Goal: Task Accomplishment & Management: Use online tool/utility

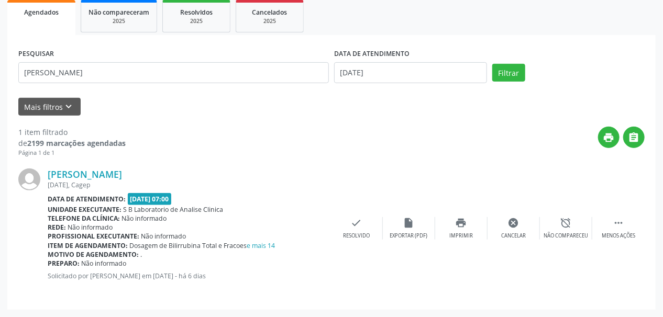
click at [0, 97] on div "Acompanhamento Acompanhe a situação das marcações correntes e finalizadas Relat…" at bounding box center [331, 109] width 663 height 416
type input "[PERSON_NAME]"
click at [492, 64] on button "Filtrar" at bounding box center [508, 73] width 33 height 18
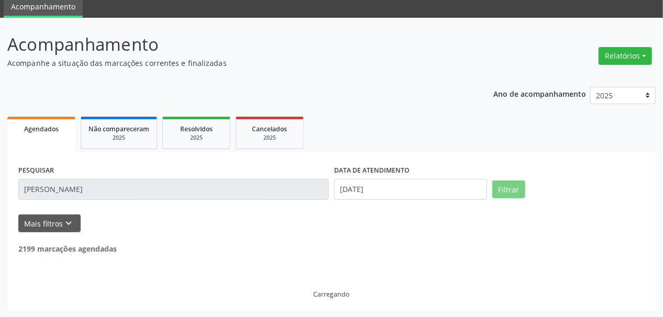
scroll to position [6, 0]
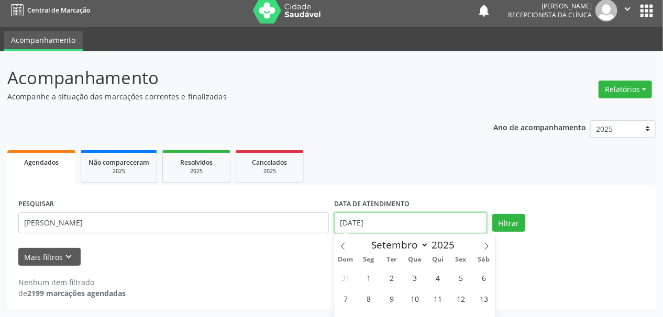
click at [356, 230] on body "Central de Marcação notifications [PERSON_NAME] Recepcionista da clínica  Conf…" at bounding box center [331, 152] width 663 height 317
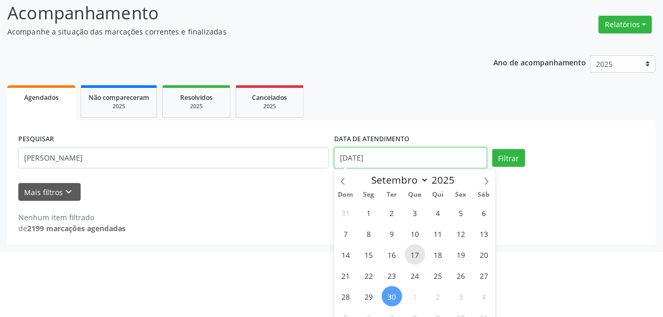
scroll to position [82, 0]
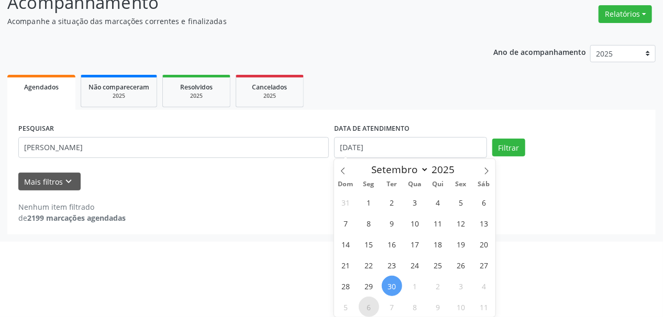
click at [370, 304] on span "6" at bounding box center [368, 307] width 20 height 20
type input "[DATE]"
click at [370, 304] on span "6" at bounding box center [368, 307] width 20 height 20
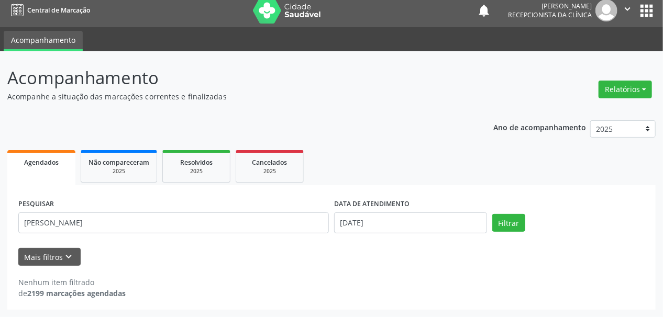
scroll to position [6, 0]
click at [509, 220] on button "Filtrar" at bounding box center [508, 223] width 33 height 18
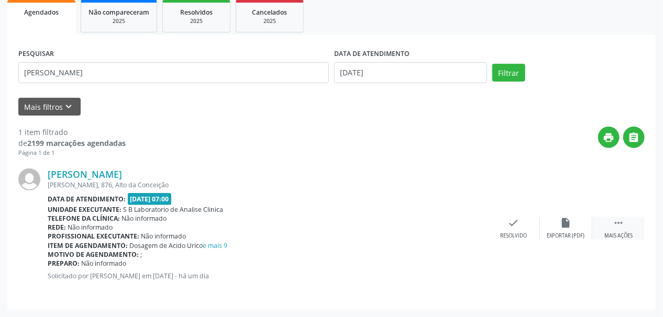
click at [623, 227] on icon "" at bounding box center [618, 223] width 12 height 12
click at [463, 220] on icon "print" at bounding box center [461, 223] width 12 height 12
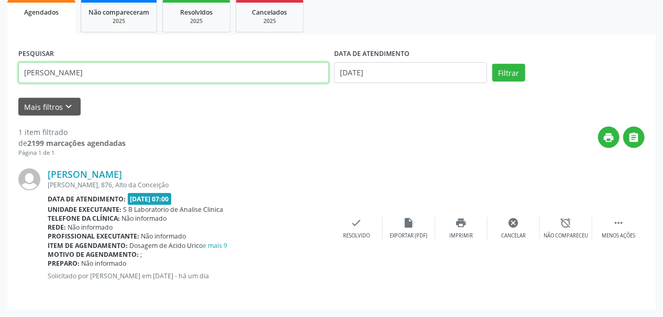
drag, startPoint x: 125, startPoint y: 72, endPoint x: 0, endPoint y: 97, distance: 127.6
click at [0, 97] on div "Acompanhamento Acompanhe a situação das marcações correntes e finalizadas Relat…" at bounding box center [331, 109] width 663 height 416
click at [492, 64] on button "Filtrar" at bounding box center [508, 73] width 33 height 18
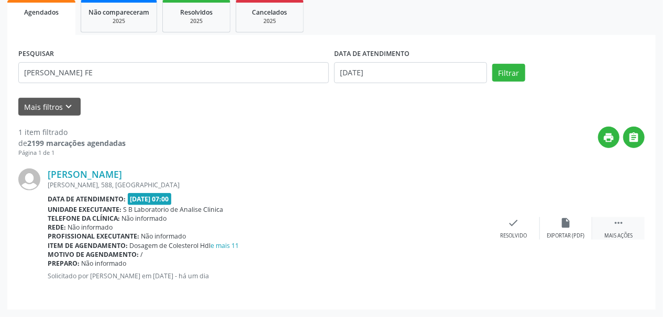
click at [619, 230] on div " Mais ações" at bounding box center [618, 228] width 52 height 23
click at [467, 232] on div "Imprimir" at bounding box center [461, 235] width 24 height 7
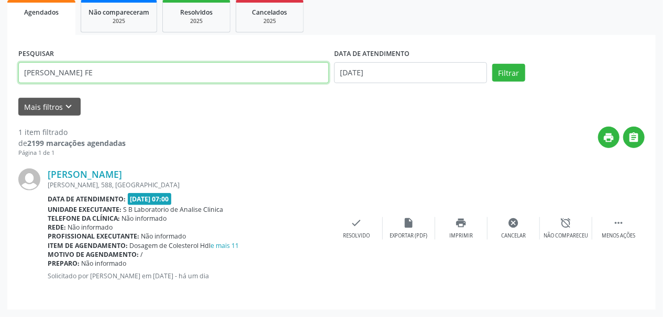
drag, startPoint x: 99, startPoint y: 71, endPoint x: 0, endPoint y: 87, distance: 100.7
click at [0, 87] on div "Acompanhamento Acompanhe a situação das marcações correntes e finalizadas Relat…" at bounding box center [331, 109] width 663 height 416
click at [492, 64] on button "Filtrar" at bounding box center [508, 73] width 33 height 18
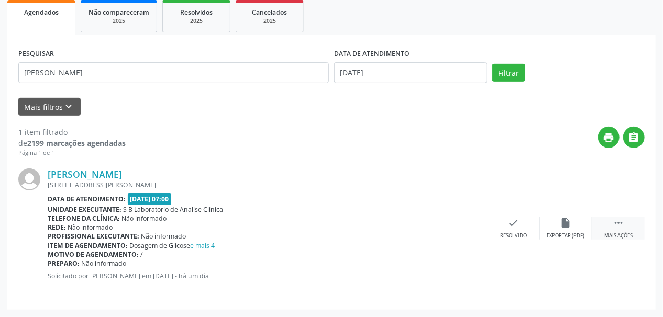
click at [616, 227] on icon "" at bounding box center [618, 223] width 12 height 12
click at [403, 226] on icon "insert_drive_file" at bounding box center [409, 223] width 12 height 12
click at [461, 225] on icon "print" at bounding box center [461, 223] width 12 height 12
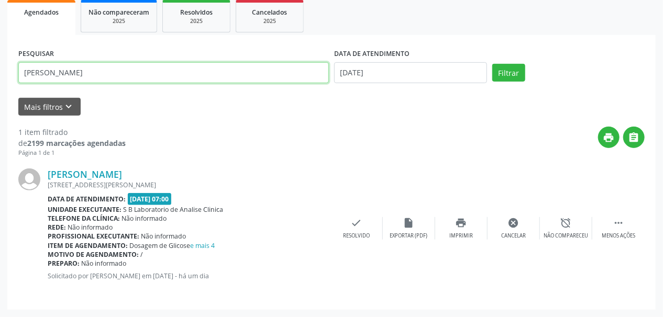
drag, startPoint x: 83, startPoint y: 75, endPoint x: 0, endPoint y: 107, distance: 89.3
click at [0, 106] on div "Acompanhamento Acompanhe a situação das marcações correntes e finalizadas Relat…" at bounding box center [331, 109] width 663 height 416
click at [492, 64] on button "Filtrar" at bounding box center [508, 73] width 33 height 18
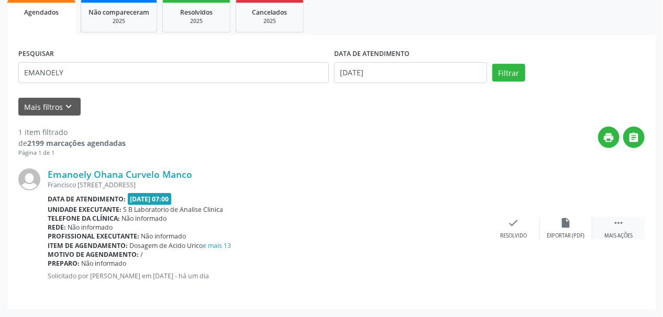
click at [618, 229] on div " Mais ações" at bounding box center [618, 228] width 52 height 23
click at [443, 220] on div "print Imprimir" at bounding box center [461, 228] width 52 height 23
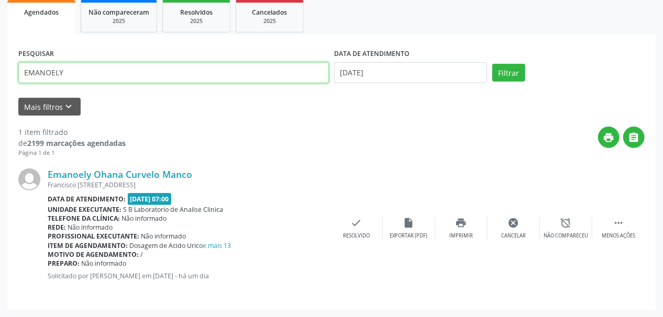
drag, startPoint x: 84, startPoint y: 67, endPoint x: 0, endPoint y: 79, distance: 85.1
click at [0, 78] on div "Acompanhamento Acompanhe a situação das marcações correntes e finalizadas Relat…" at bounding box center [331, 109] width 663 height 416
click at [492, 64] on button "Filtrar" at bounding box center [508, 73] width 33 height 18
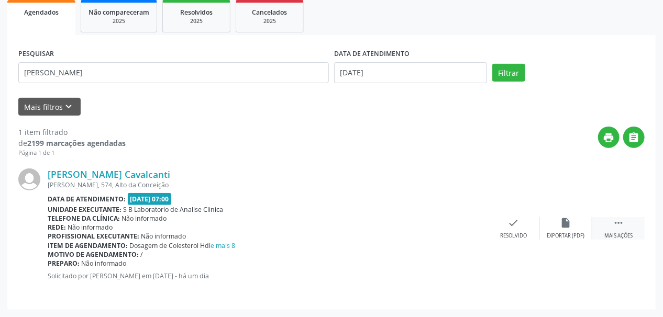
click at [613, 231] on div " Mais ações" at bounding box center [618, 228] width 52 height 23
click at [462, 226] on icon "print" at bounding box center [461, 223] width 12 height 12
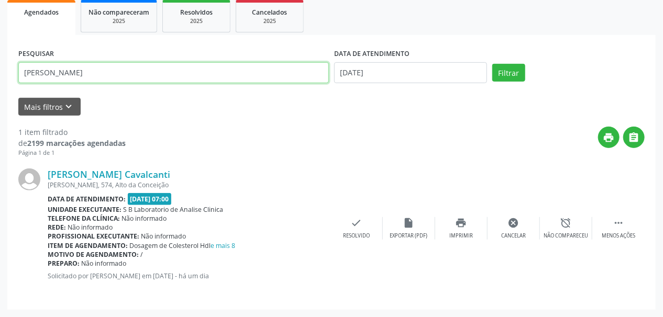
drag, startPoint x: 41, startPoint y: 69, endPoint x: 0, endPoint y: 74, distance: 41.2
click at [0, 74] on div "Acompanhamento Acompanhe a situação das marcações correntes e finalizadas Relat…" at bounding box center [331, 109] width 663 height 416
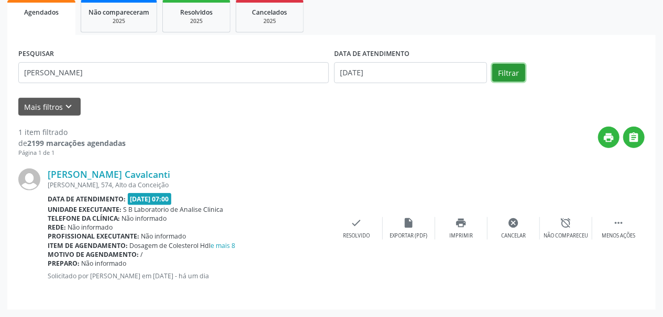
click at [507, 70] on button "Filtrar" at bounding box center [508, 73] width 33 height 18
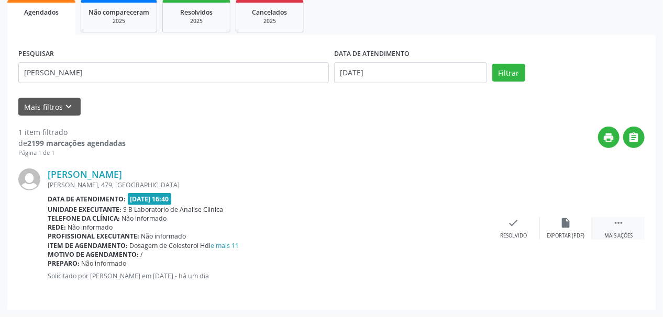
click at [618, 220] on icon "" at bounding box center [618, 223] width 12 height 12
click at [463, 228] on icon "print" at bounding box center [461, 223] width 12 height 12
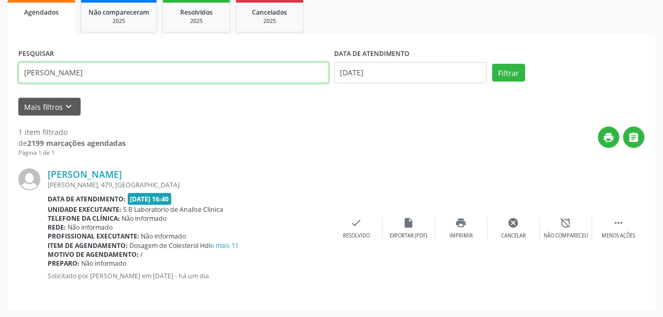
drag, startPoint x: 106, startPoint y: 71, endPoint x: 0, endPoint y: 76, distance: 106.4
click at [0, 76] on div "Acompanhamento Acompanhe a situação das marcações correntes e finalizadas Relat…" at bounding box center [331, 109] width 663 height 416
click at [492, 64] on button "Filtrar" at bounding box center [508, 73] width 33 height 18
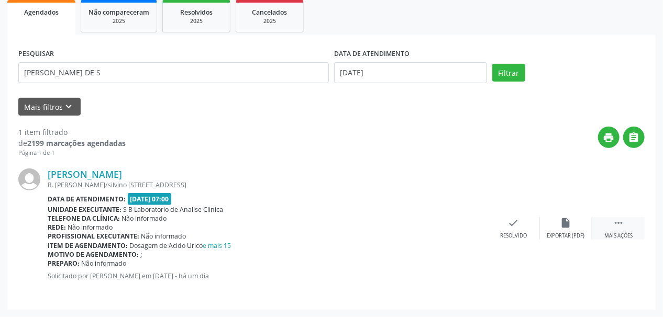
click at [619, 230] on div " Mais ações" at bounding box center [618, 228] width 52 height 23
click at [468, 224] on div "print Imprimir" at bounding box center [461, 228] width 52 height 23
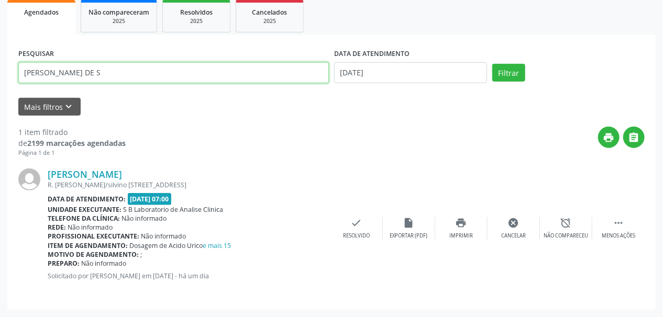
drag, startPoint x: 122, startPoint y: 68, endPoint x: 0, endPoint y: 82, distance: 123.3
click at [0, 82] on div "Acompanhamento Acompanhe a situação das marcações correntes e finalizadas Relat…" at bounding box center [331, 109] width 663 height 416
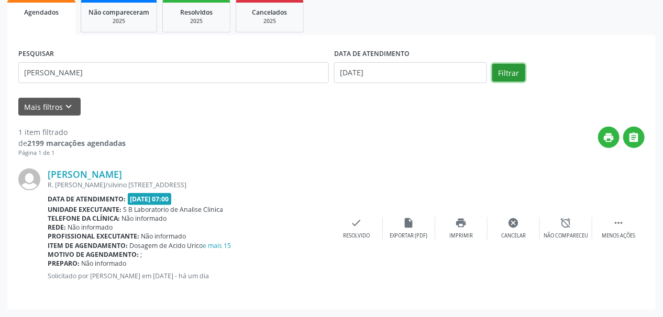
click at [514, 75] on button "Filtrar" at bounding box center [508, 73] width 33 height 18
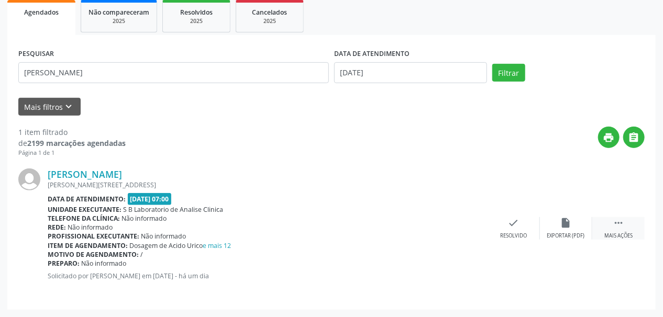
click at [626, 227] on div " Mais ações" at bounding box center [618, 228] width 52 height 23
click at [464, 228] on div "print Imprimir" at bounding box center [461, 228] width 52 height 23
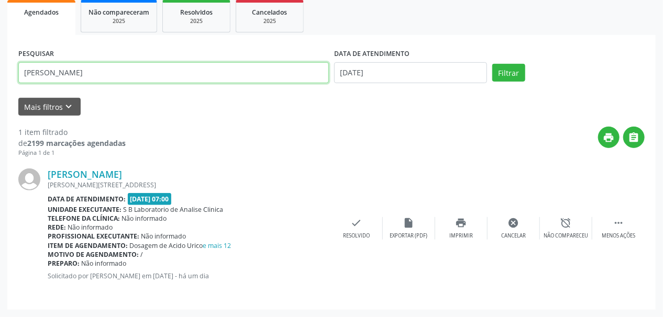
drag, startPoint x: 48, startPoint y: 73, endPoint x: 132, endPoint y: 67, distance: 84.5
click at [132, 67] on input "[PERSON_NAME]" at bounding box center [173, 72] width 310 height 21
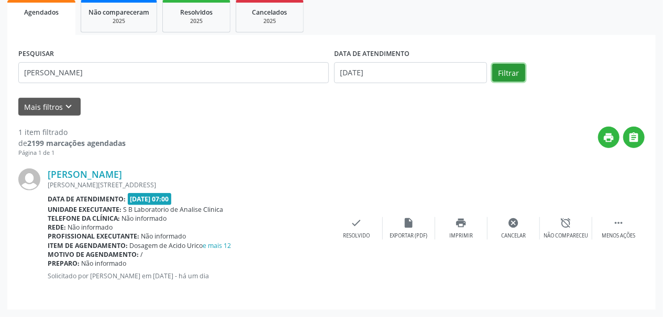
click at [514, 67] on button "Filtrar" at bounding box center [508, 73] width 33 height 18
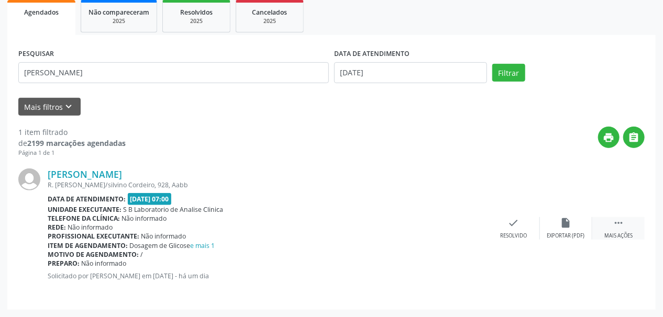
click at [624, 231] on div " Mais ações" at bounding box center [618, 228] width 52 height 23
click at [464, 232] on div "Imprimir" at bounding box center [461, 235] width 24 height 7
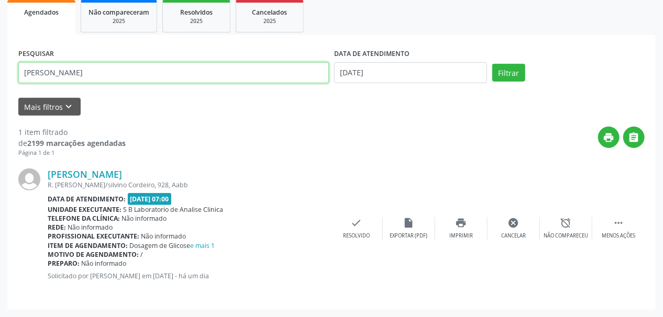
drag, startPoint x: 88, startPoint y: 71, endPoint x: 0, endPoint y: 86, distance: 89.6
click at [0, 86] on div "Acompanhamento Acompanhe a situação das marcações correntes e finalizadas Relat…" at bounding box center [331, 109] width 663 height 416
click at [492, 64] on button "Filtrar" at bounding box center [508, 73] width 33 height 18
drag, startPoint x: 103, startPoint y: 75, endPoint x: 0, endPoint y: 92, distance: 104.5
click at [0, 92] on div "Acompanhamento Acompanhe a situação das marcações correntes e finalizadas Relat…" at bounding box center [331, 109] width 663 height 416
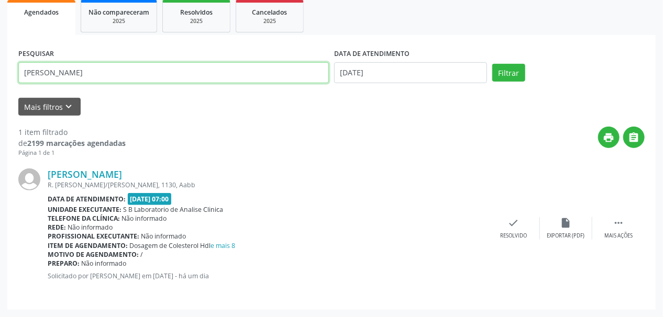
click at [492, 64] on button "Filtrar" at bounding box center [508, 73] width 33 height 18
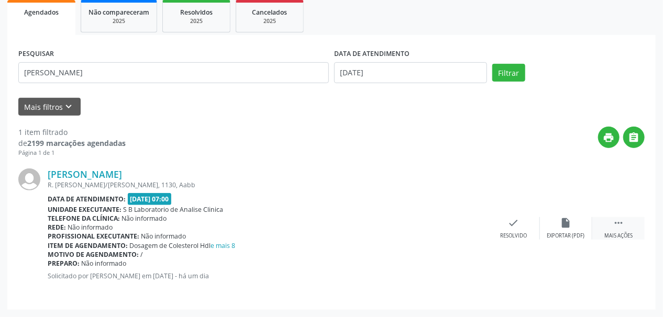
click at [620, 230] on div " Mais ações" at bounding box center [618, 228] width 52 height 23
click at [469, 232] on div "Imprimir" at bounding box center [461, 235] width 24 height 7
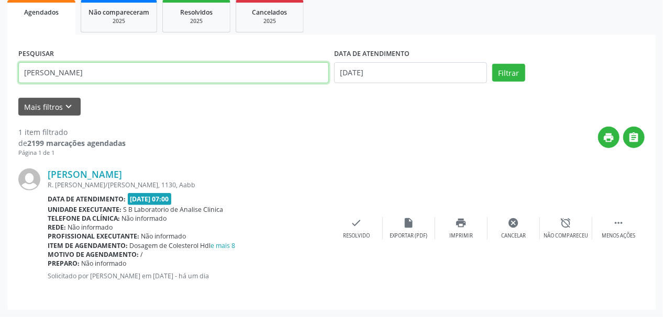
drag, startPoint x: 108, startPoint y: 68, endPoint x: 0, endPoint y: 107, distance: 114.5
click at [0, 107] on div "Acompanhamento Acompanhe a situação das marcações correntes e finalizadas Relat…" at bounding box center [331, 109] width 663 height 416
click at [492, 64] on button "Filtrar" at bounding box center [508, 73] width 33 height 18
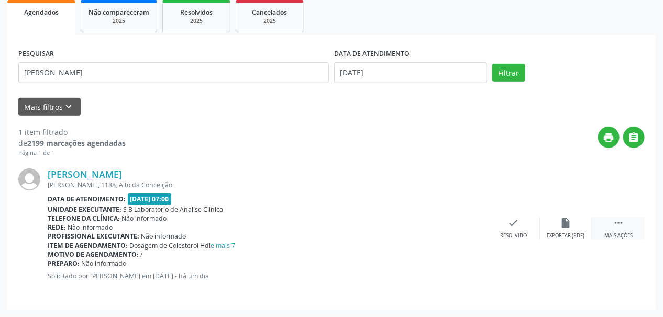
click at [609, 229] on div " Mais ações" at bounding box center [618, 228] width 52 height 23
click at [469, 224] on div "print Imprimir" at bounding box center [461, 228] width 52 height 23
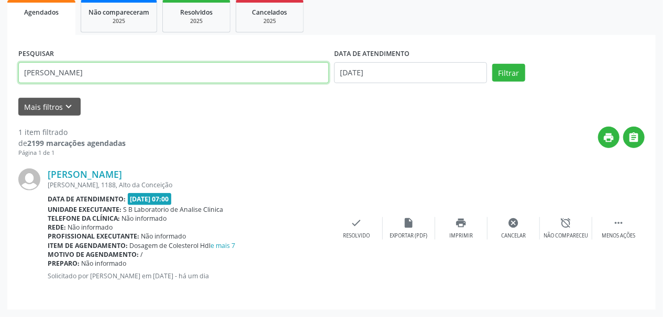
drag, startPoint x: 81, startPoint y: 74, endPoint x: 0, endPoint y: 90, distance: 82.2
click at [0, 89] on div "Acompanhamento Acompanhe a situação das marcações correntes e finalizadas Relat…" at bounding box center [331, 109] width 663 height 416
type input "OTACILIO"
click at [492, 64] on button "Filtrar" at bounding box center [508, 73] width 33 height 18
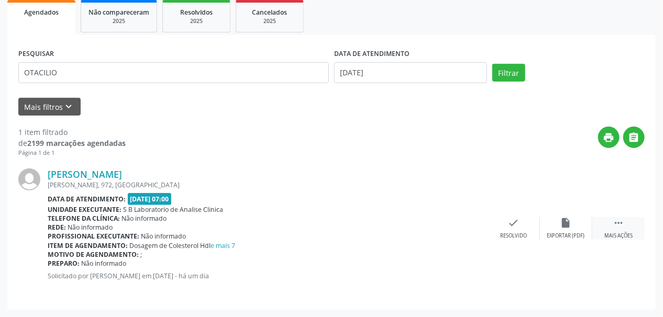
click at [627, 225] on div " Mais ações" at bounding box center [618, 228] width 52 height 23
click at [469, 226] on div "print Imprimir" at bounding box center [461, 228] width 52 height 23
